Goal: Information Seeking & Learning: Learn about a topic

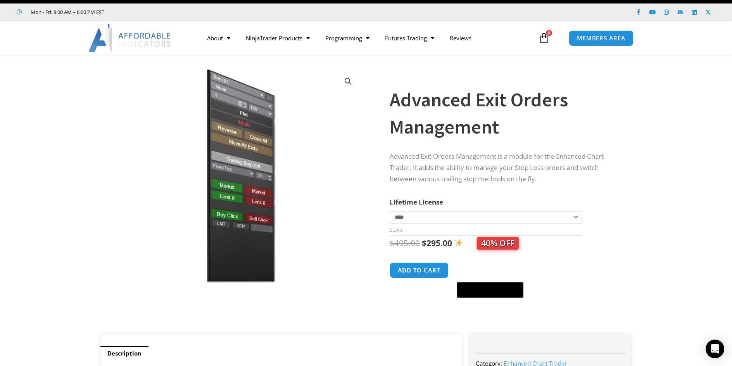
scroll to position [39, 0]
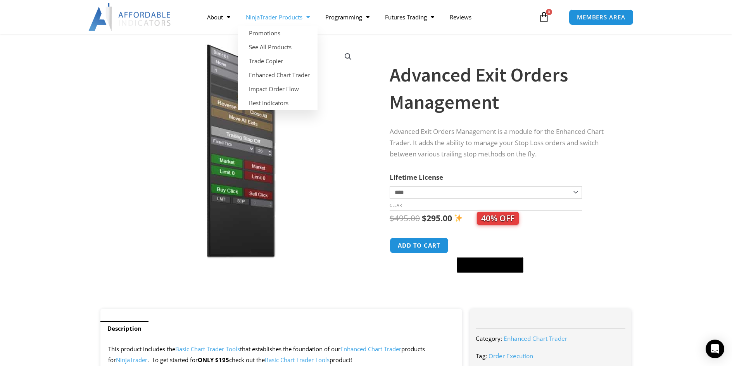
click at [307, 18] on span "Menu" at bounding box center [305, 17] width 7 height 14
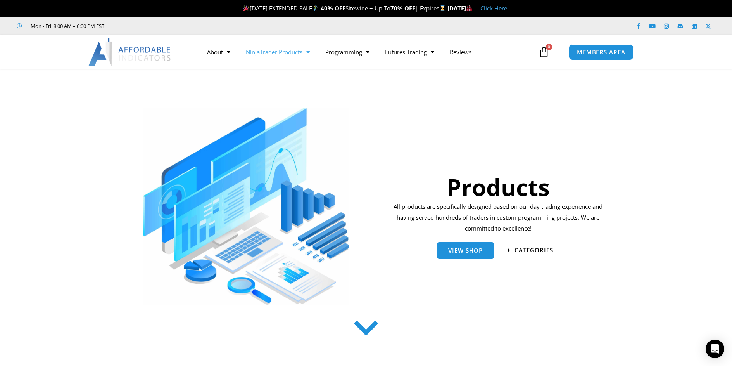
click at [507, 7] on link "Click Here" at bounding box center [493, 8] width 27 height 8
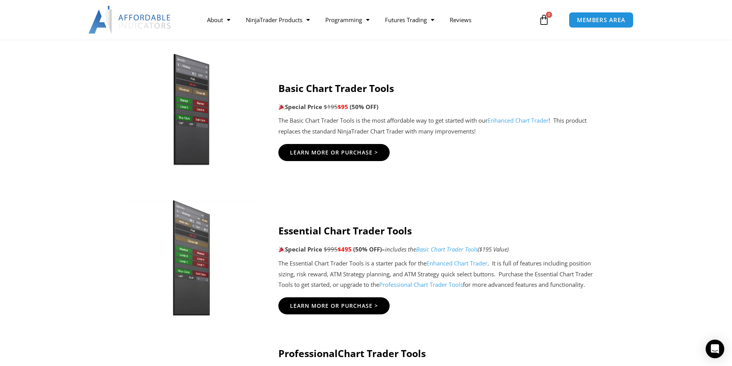
scroll to position [620, 0]
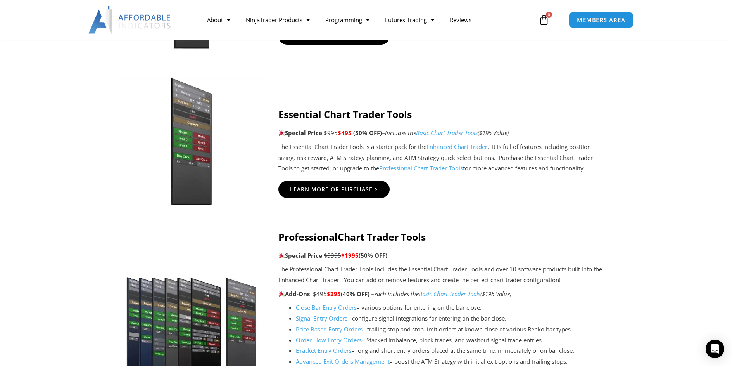
click at [182, 141] on img at bounding box center [191, 141] width 149 height 128
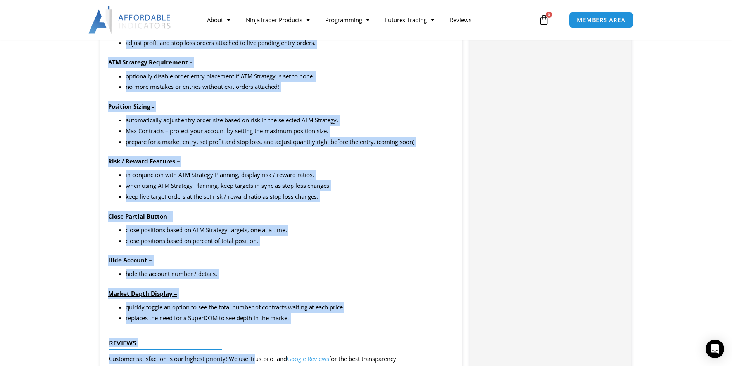
scroll to position [802, 0]
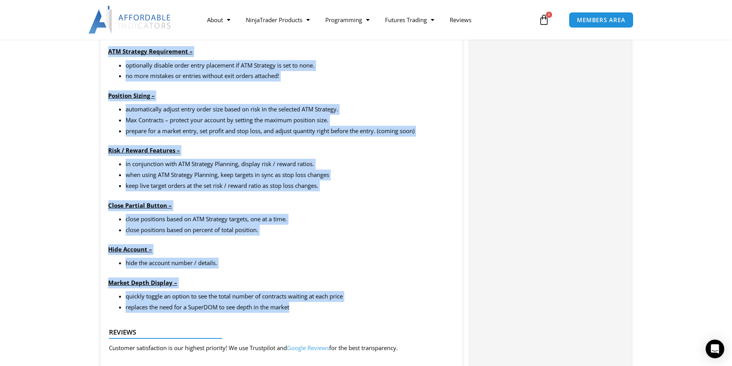
drag, startPoint x: 110, startPoint y: 69, endPoint x: 303, endPoint y: 301, distance: 302.0
click at [313, 309] on div "This product includes the Basic Chart Trader Tools that establishes the foundat…" at bounding box center [281, 283] width 362 height 1422
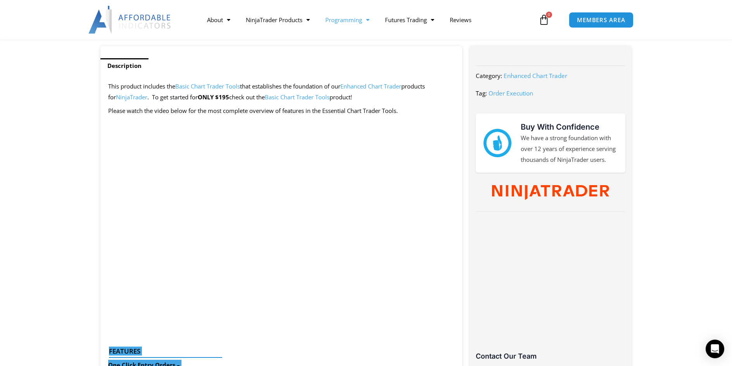
scroll to position [298, 0]
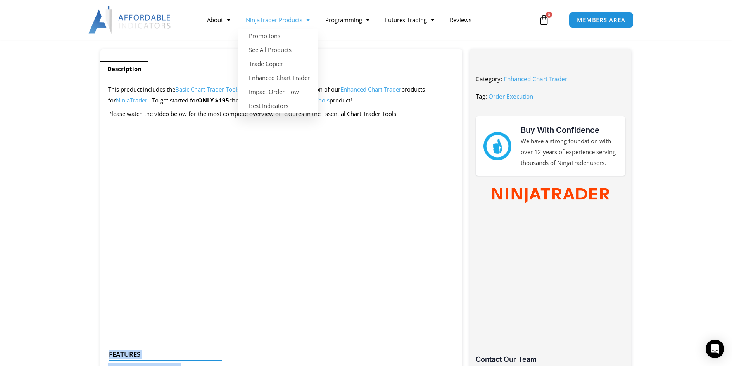
click at [310, 20] on span "Menu" at bounding box center [305, 20] width 7 height 14
click at [283, 47] on link "See All Products" at bounding box center [277, 50] width 79 height 14
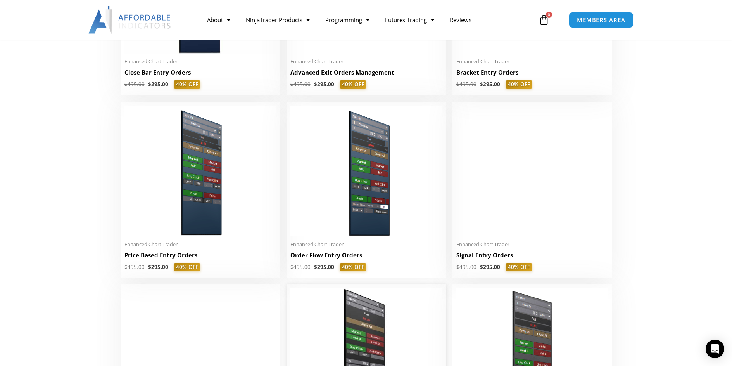
scroll to position [620, 0]
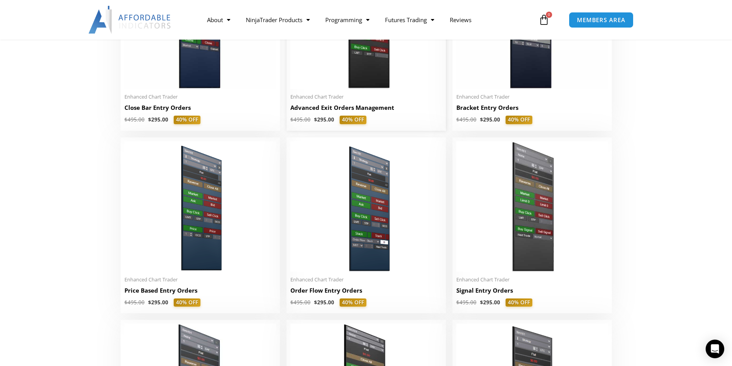
click at [369, 65] on img at bounding box center [366, 24] width 152 height 130
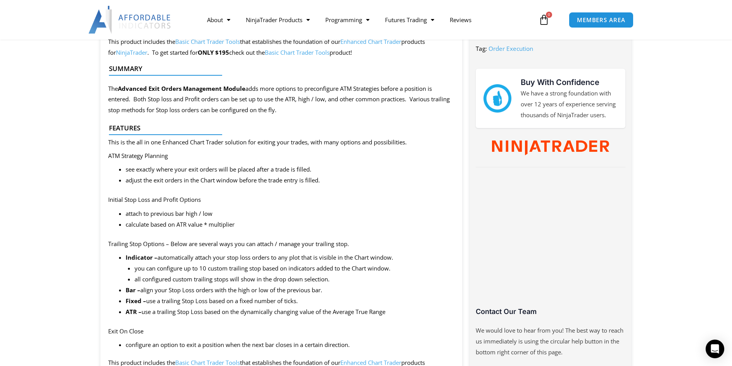
scroll to position [349, 0]
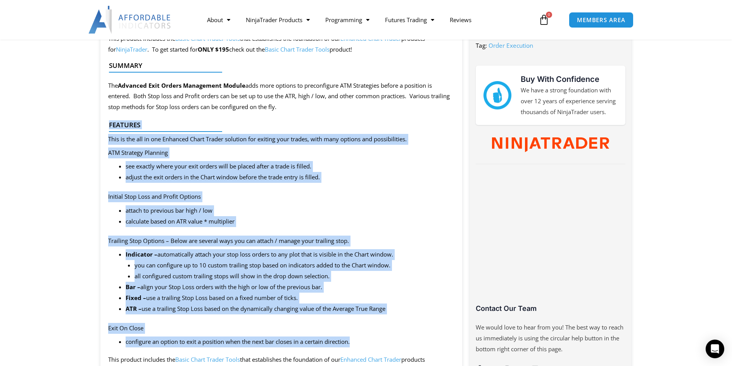
drag, startPoint x: 110, startPoint y: 125, endPoint x: 361, endPoint y: 330, distance: 324.8
click at [357, 336] on div "This product includes the Basic Chart Trader Tools that establishes the foundat…" at bounding box center [281, 330] width 362 height 608
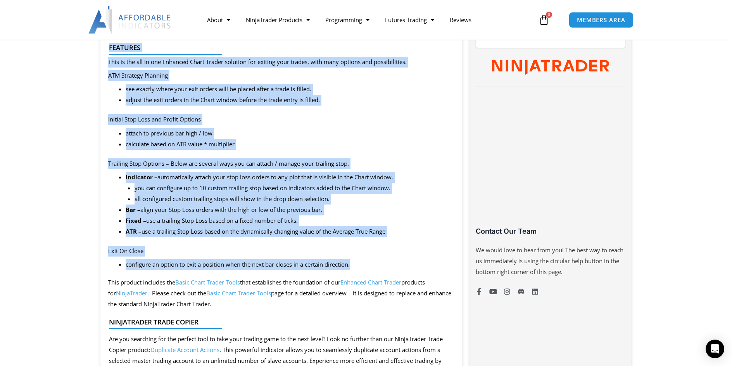
scroll to position [426, 0]
drag, startPoint x: 316, startPoint y: 138, endPoint x: 311, endPoint y: 150, distance: 12.8
click at [316, 138] on li "calculate based on ATR value * multiplier" at bounding box center [290, 143] width 329 height 11
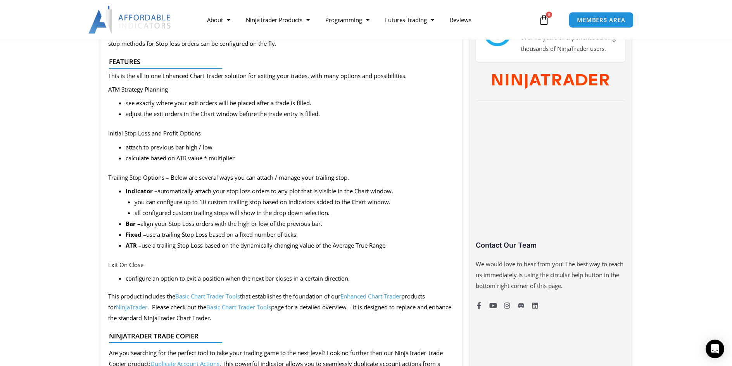
scroll to position [349, 0]
